Goal: Check status: Check status

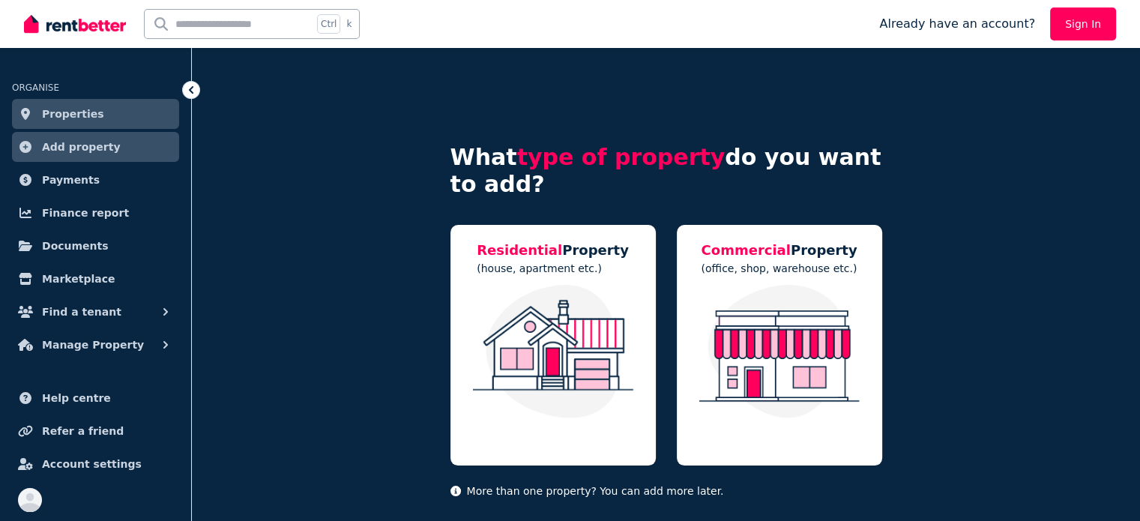
click at [213, 23] on input "text" at bounding box center [229, 24] width 168 height 28
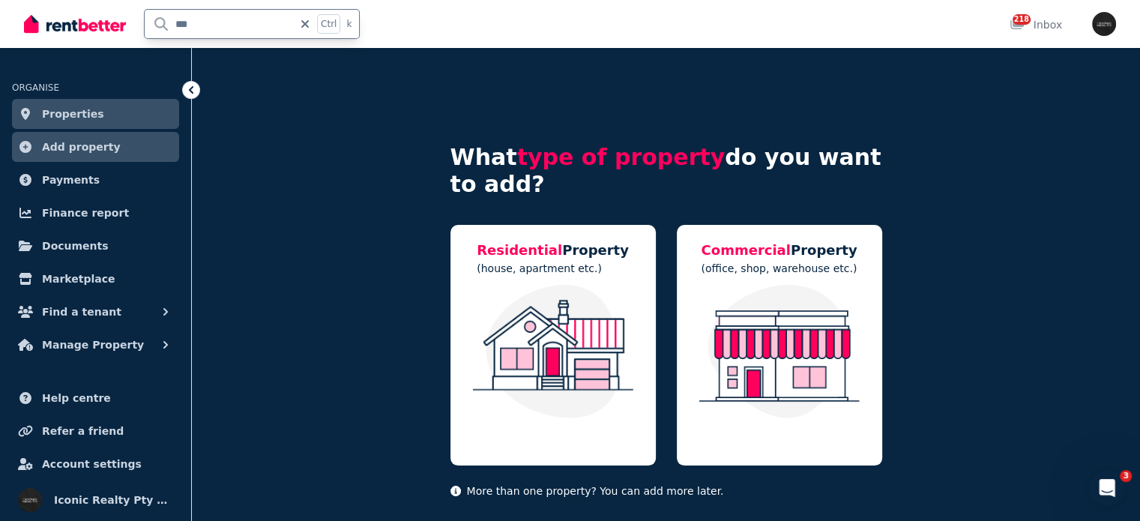
type input "*******"
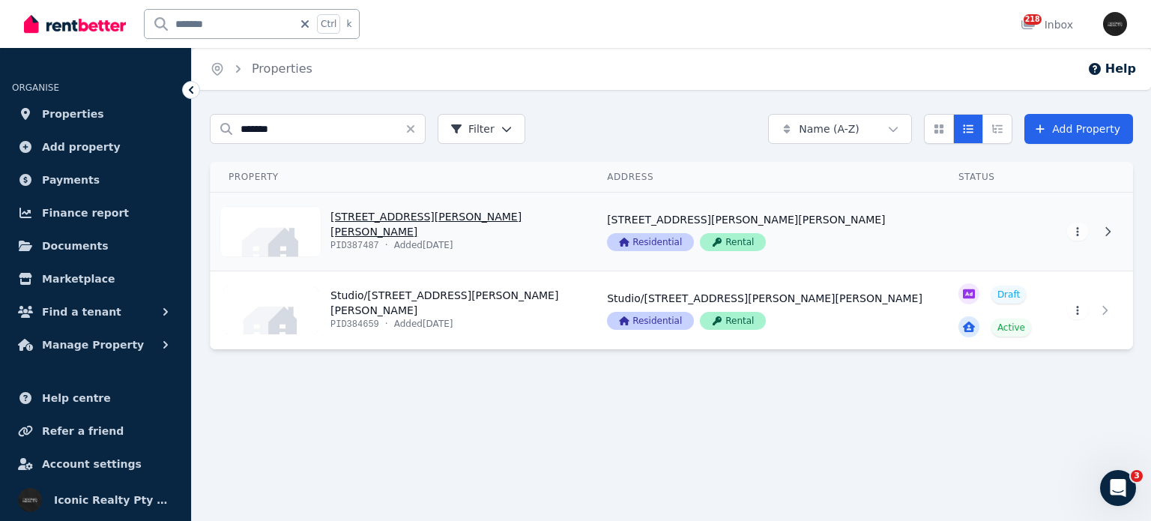
click at [384, 230] on link "View property details" at bounding box center [400, 232] width 379 height 78
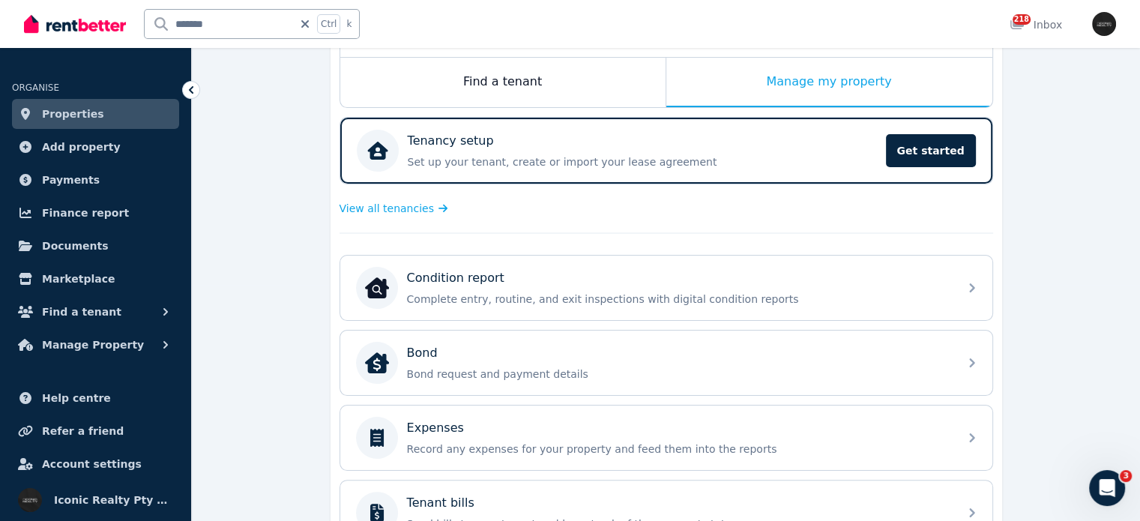
scroll to position [300, 0]
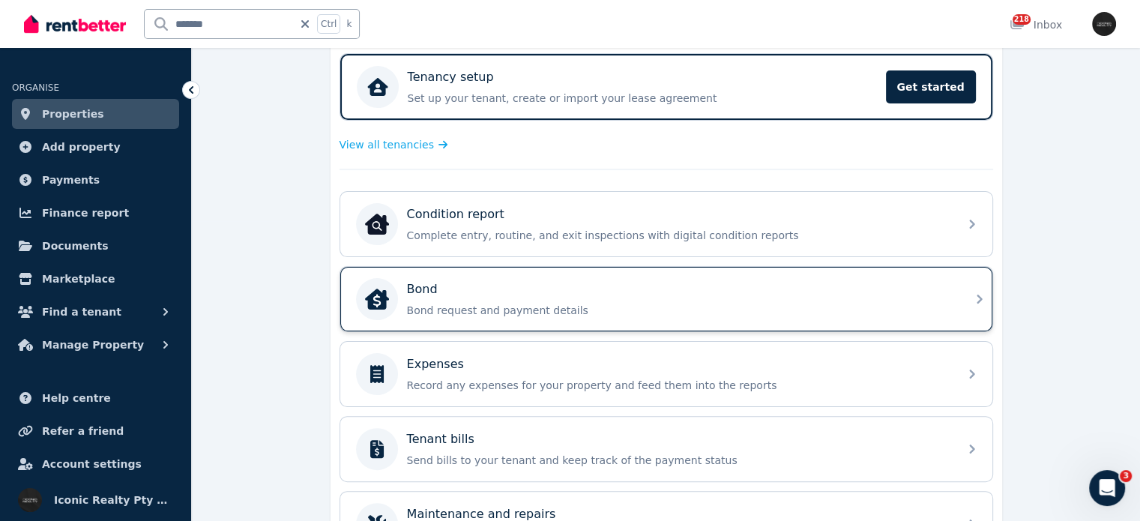
click at [439, 299] on div "Bond Bond request and payment details" at bounding box center [678, 298] width 543 height 37
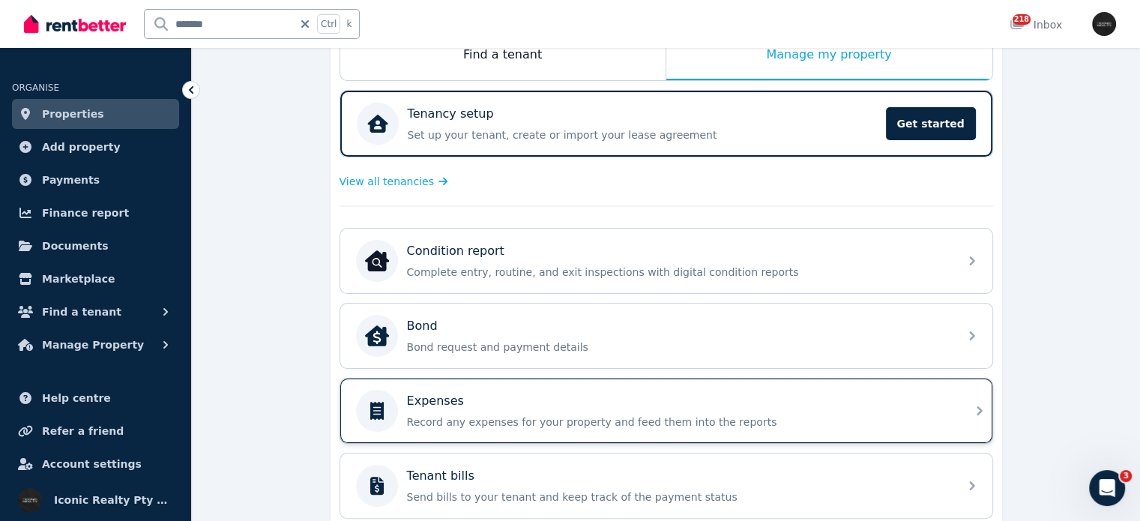
scroll to position [300, 0]
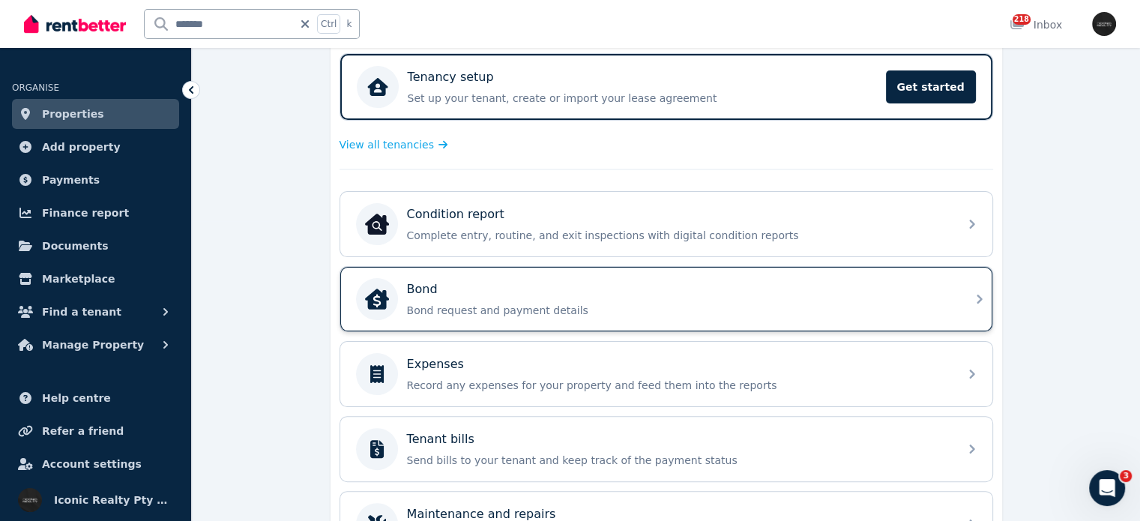
click at [504, 303] on p "Bond request and payment details" at bounding box center [678, 310] width 543 height 15
